Goal: Task Accomplishment & Management: Use online tool/utility

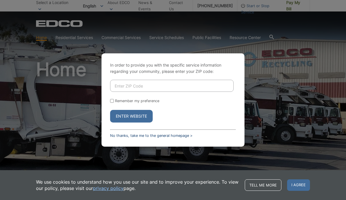
click at [120, 133] on link "No thanks, take me to the general homepage >" at bounding box center [151, 135] width 82 height 4
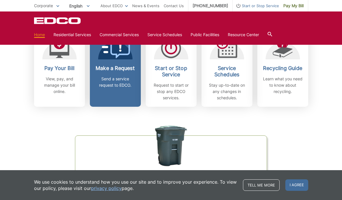
scroll to position [181, 0]
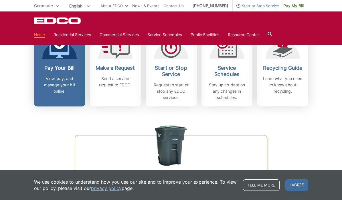
click at [61, 81] on p "View, pay, and manage your bill online." at bounding box center [59, 84] width 42 height 19
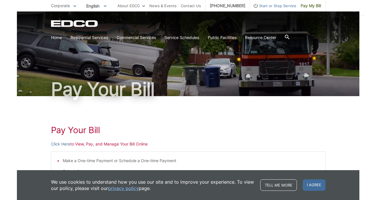
scroll to position [7, 0]
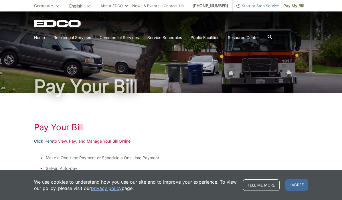
click at [40, 141] on link "Click Here" at bounding box center [43, 141] width 19 height 6
